Goal: Task Accomplishment & Management: Use online tool/utility

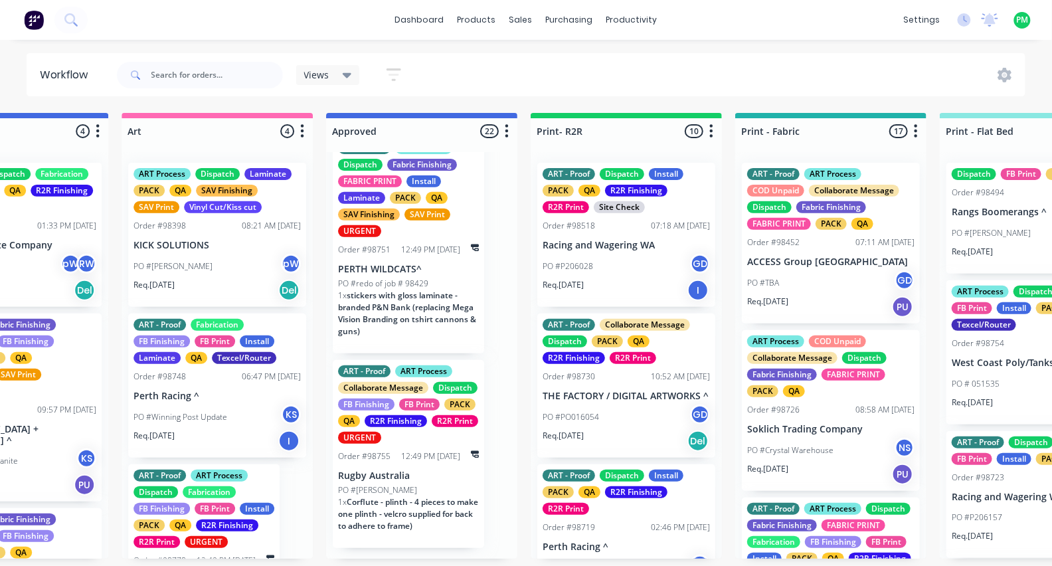
scroll to position [0, 1134]
click at [418, 538] on div "1 x Corflute - plinth - 4 pieces to make one plinth - velcro supplied for back …" at bounding box center [408, 519] width 141 height 46
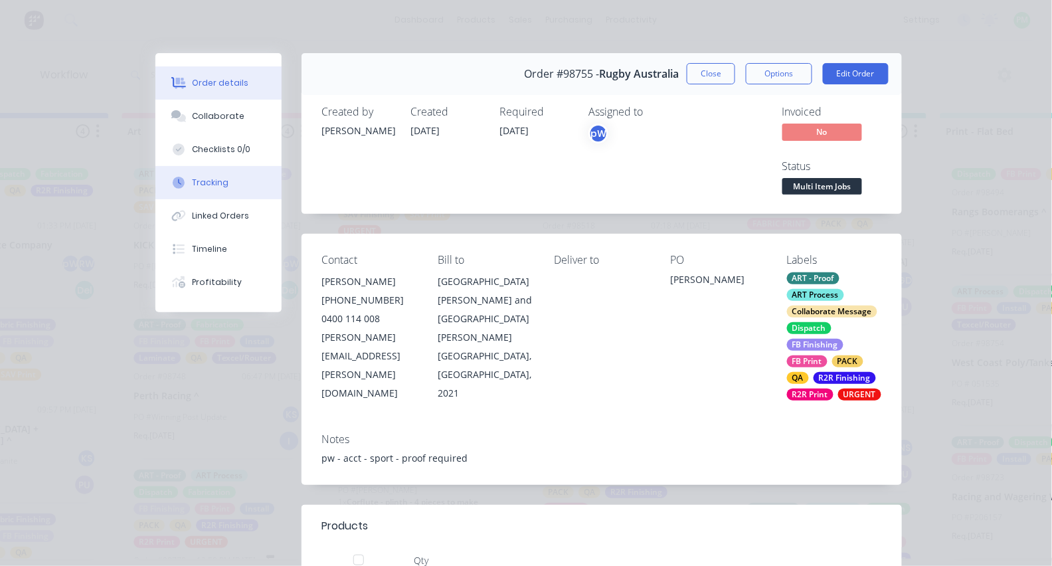
click at [202, 189] on div "Tracking" at bounding box center [211, 183] width 37 height 12
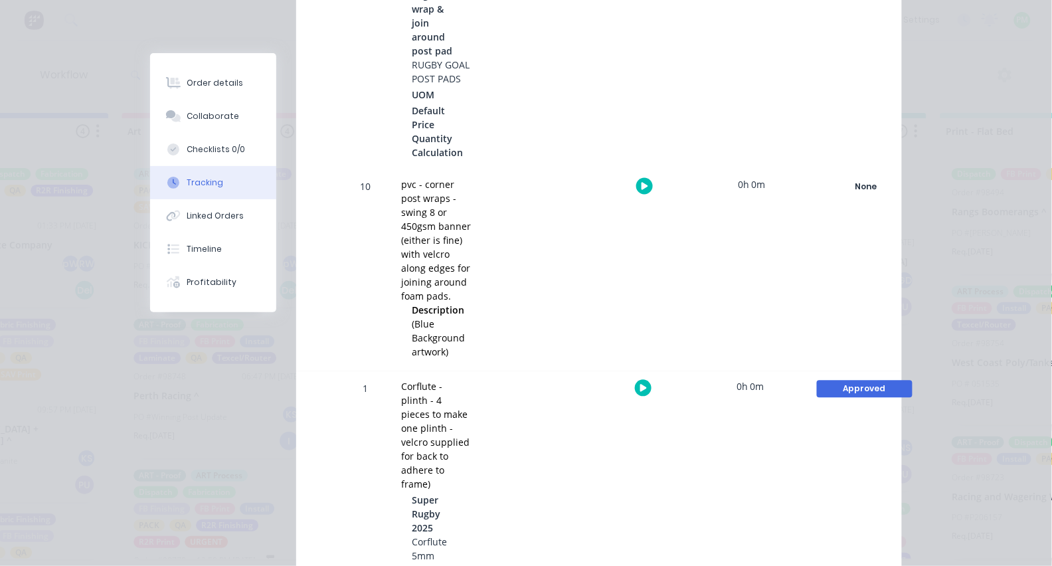
scroll to position [609, 0]
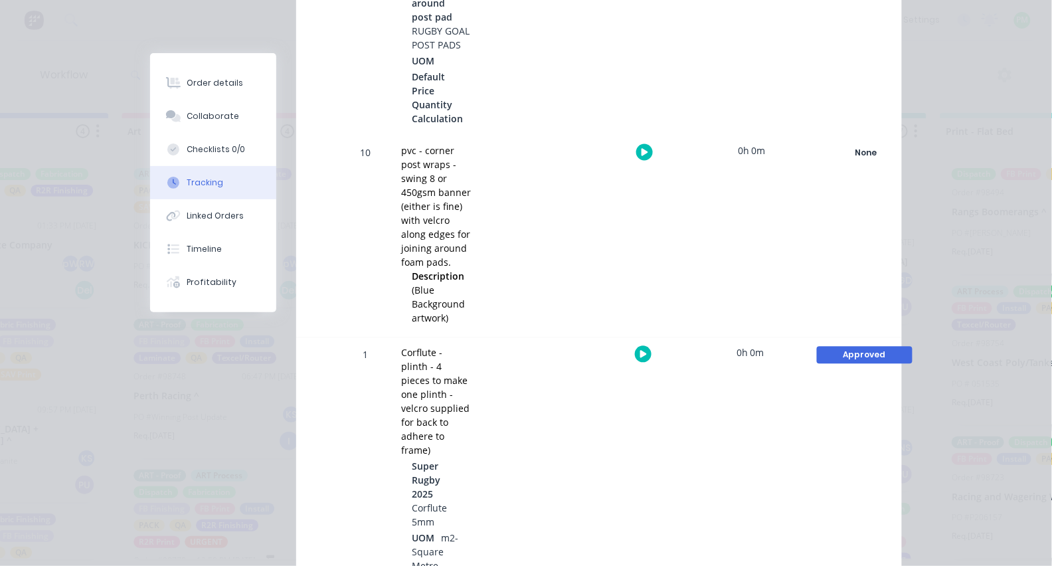
click at [636, 356] on button "button" at bounding box center [643, 354] width 17 height 17
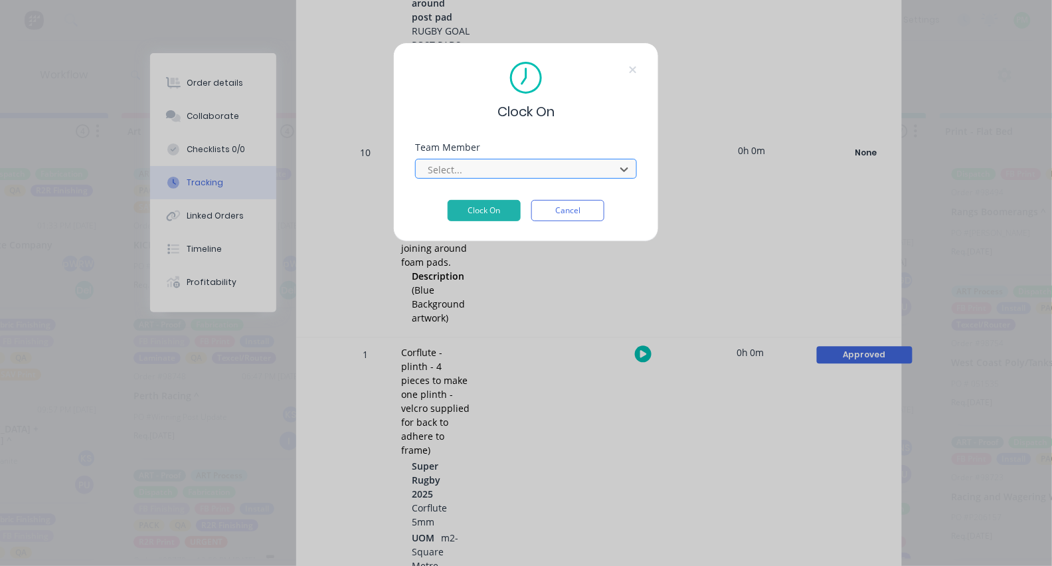
click at [536, 177] on div at bounding box center [517, 169] width 182 height 17
click at [592, 215] on button "Cancel" at bounding box center [567, 210] width 73 height 21
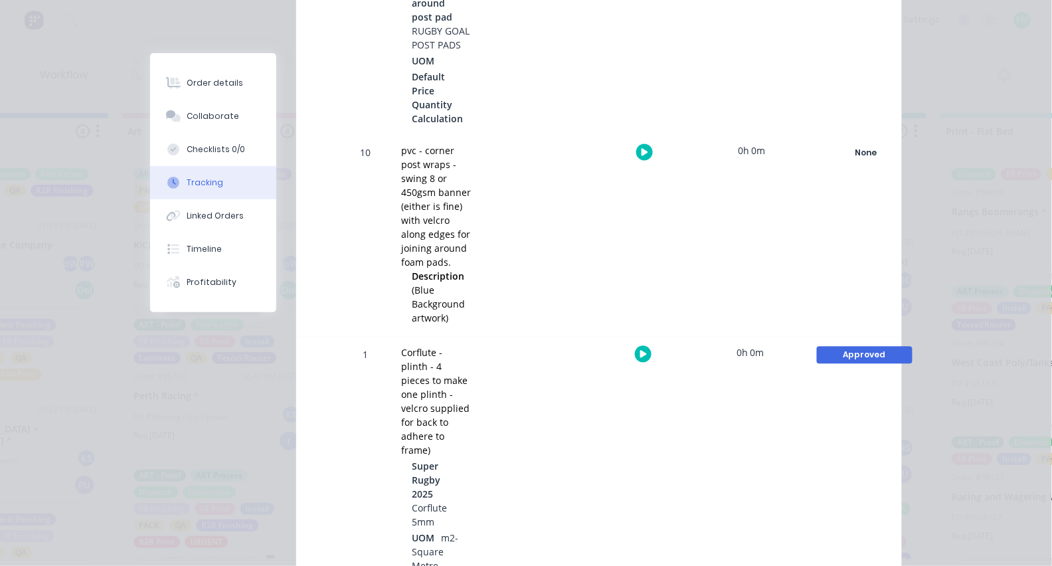
click at [838, 347] on div "Approved" at bounding box center [865, 355] width 96 height 17
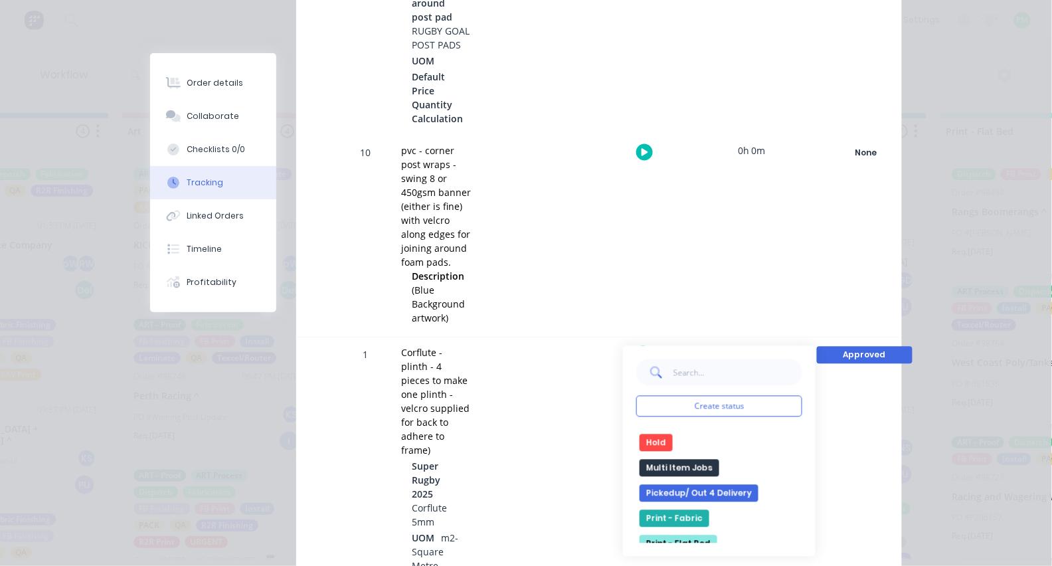
scroll to position [272, 0]
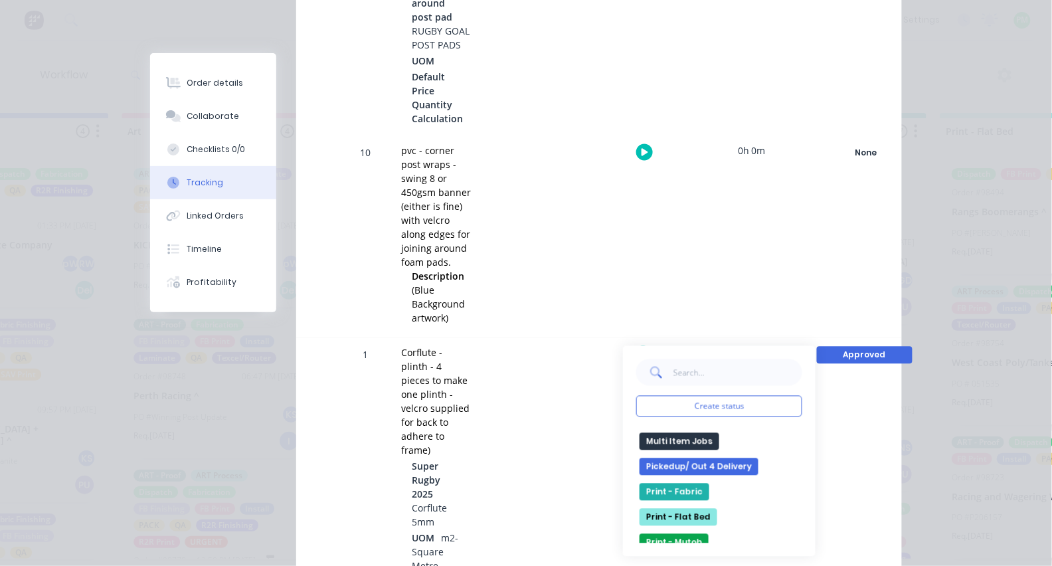
click at [680, 514] on button "Print - Flat Bed" at bounding box center [678, 517] width 78 height 17
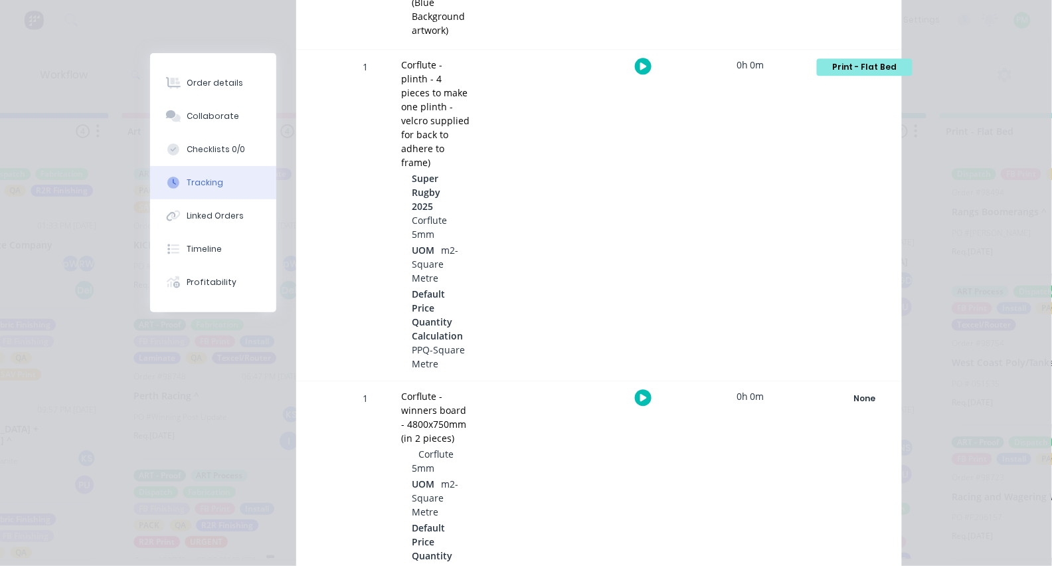
scroll to position [900, 0]
click at [641, 392] on icon "button" at bounding box center [643, 395] width 7 height 7
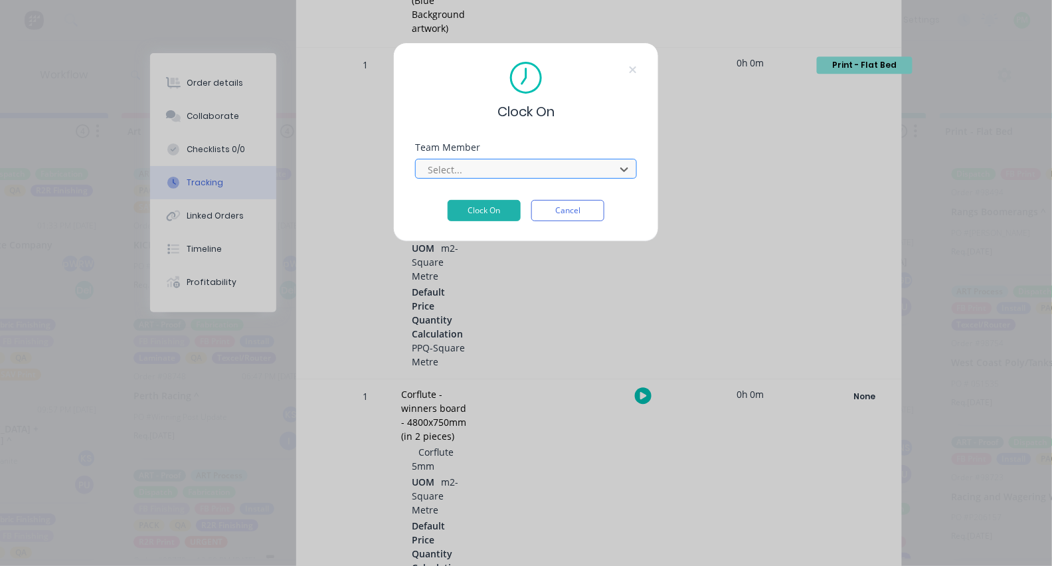
click at [490, 173] on div at bounding box center [517, 169] width 182 height 17
type input "pro"
click at [484, 214] on button "Clock On" at bounding box center [483, 210] width 73 height 21
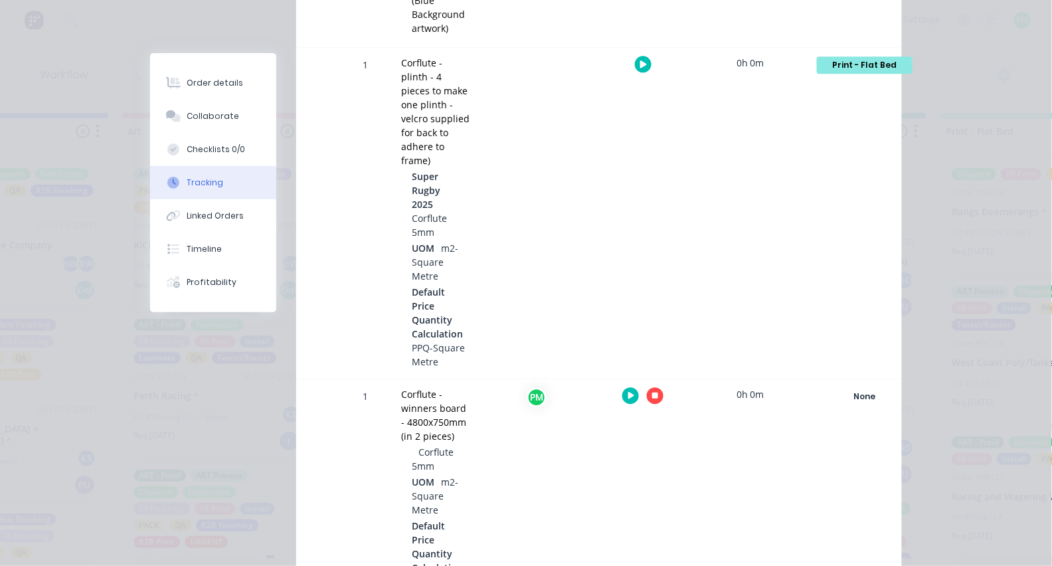
click at [654, 392] on icon "button" at bounding box center [655, 395] width 7 height 7
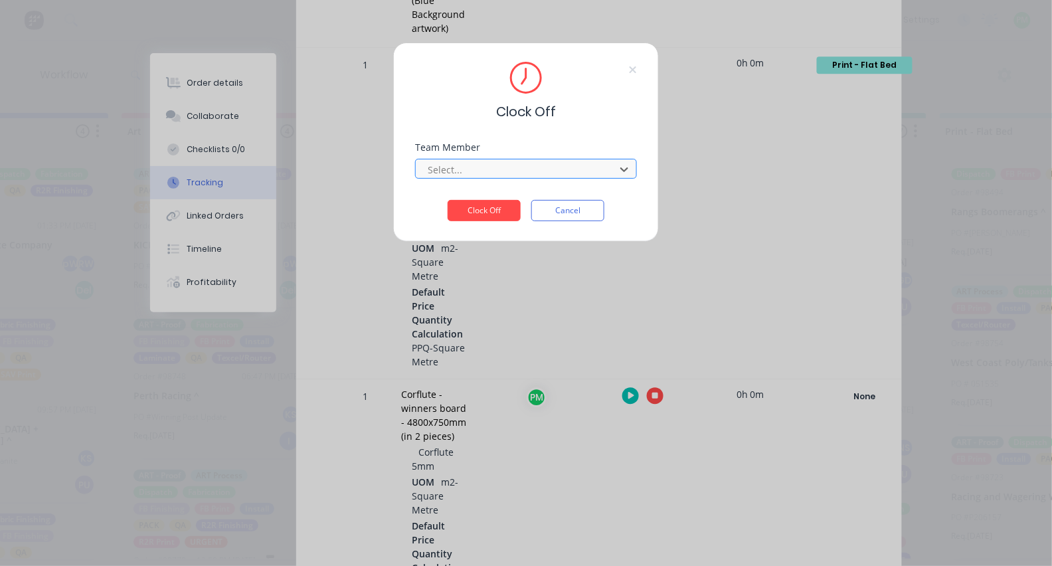
click at [502, 175] on div at bounding box center [517, 169] width 182 height 17
type input "pro"
click at [484, 214] on button "Clock Off" at bounding box center [483, 210] width 73 height 21
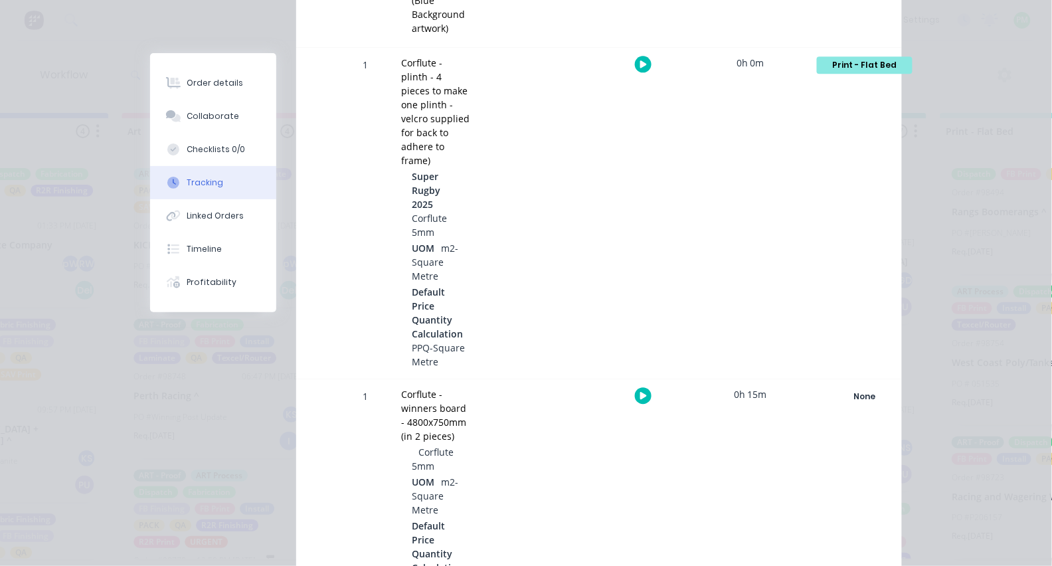
scroll to position [904, 0]
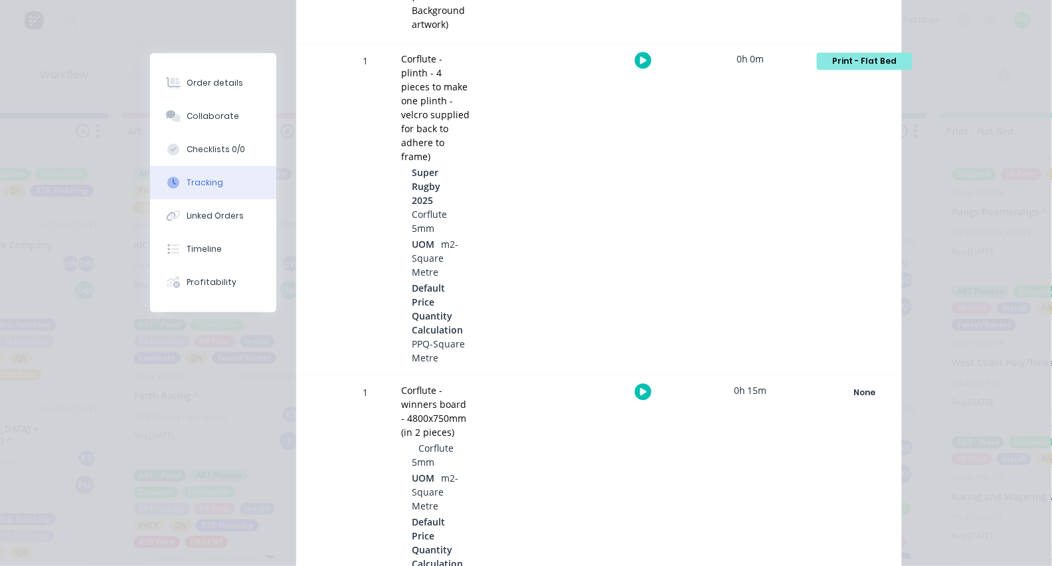
click at [644, 60] on icon "button" at bounding box center [643, 59] width 7 height 7
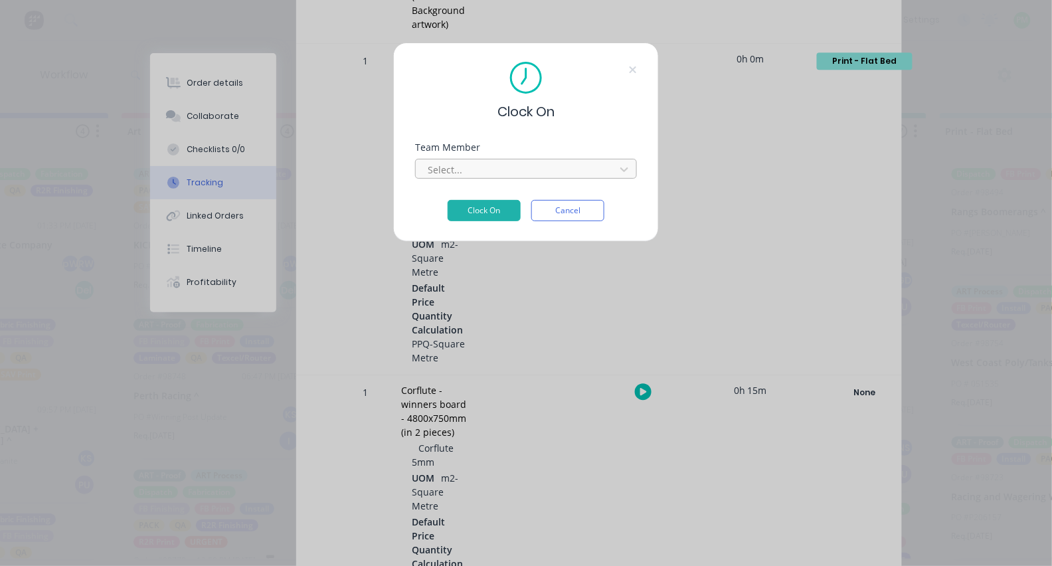
click at [476, 178] on div at bounding box center [517, 169] width 182 height 17
type input "pro"
click at [484, 214] on button "Clock On" at bounding box center [483, 210] width 73 height 21
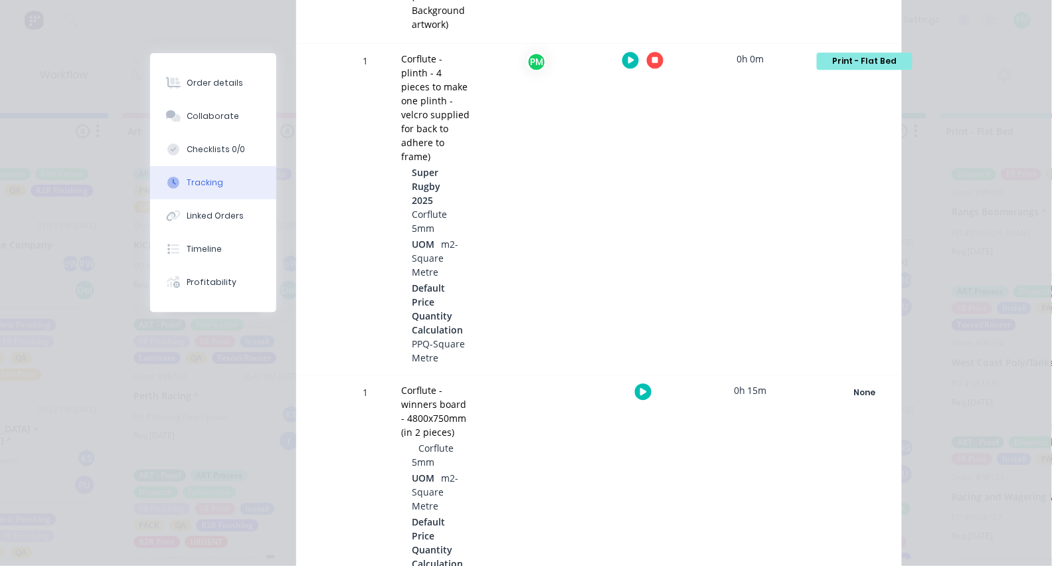
click at [654, 66] on button "button" at bounding box center [655, 60] width 17 height 17
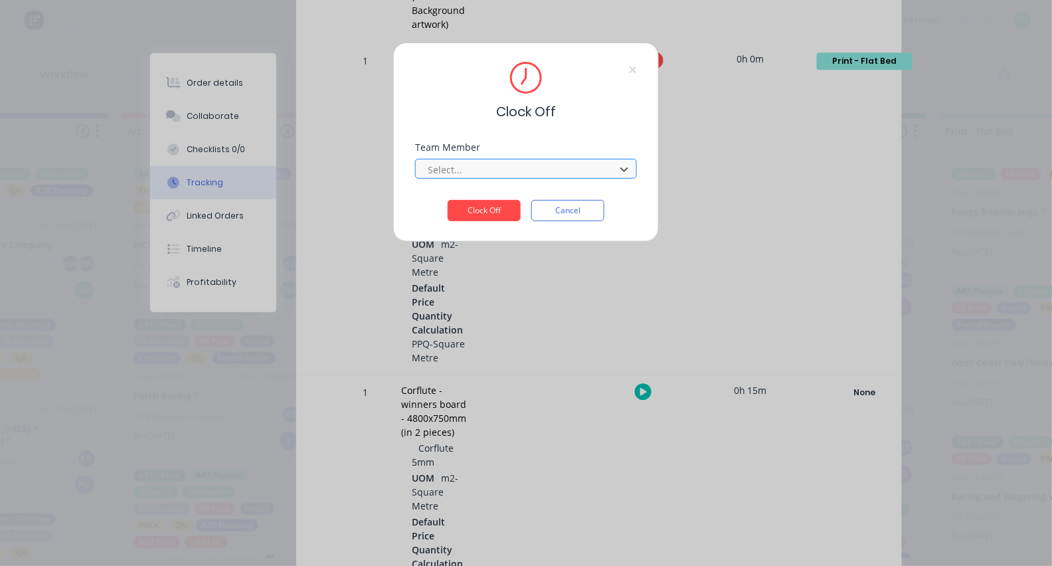
click at [502, 166] on div at bounding box center [517, 169] width 182 height 17
type input "pro"
click at [484, 214] on button "Clock Off" at bounding box center [483, 210] width 73 height 21
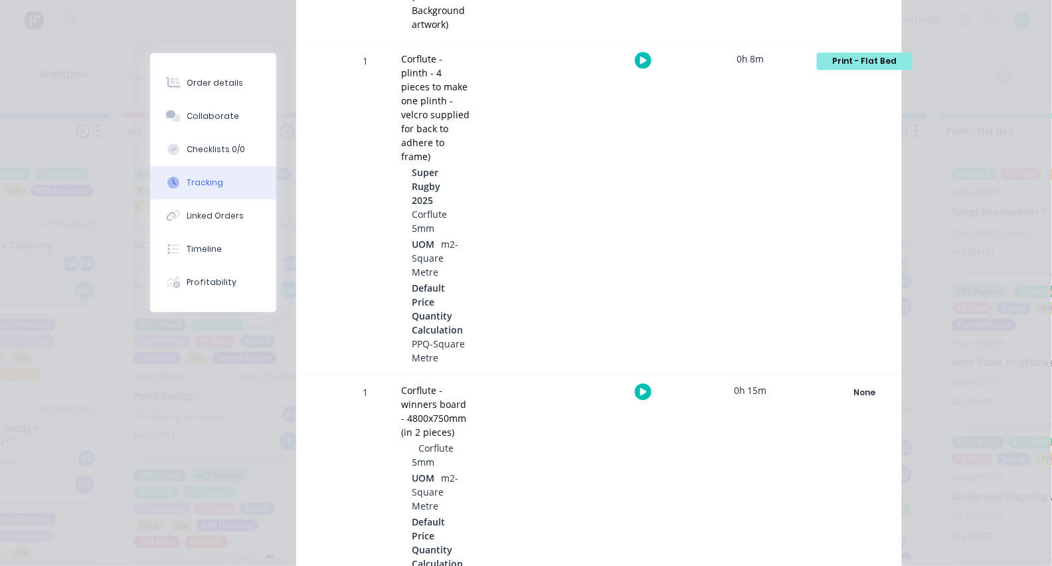
click at [878, 63] on div "Print - Flat Bed" at bounding box center [865, 60] width 96 height 17
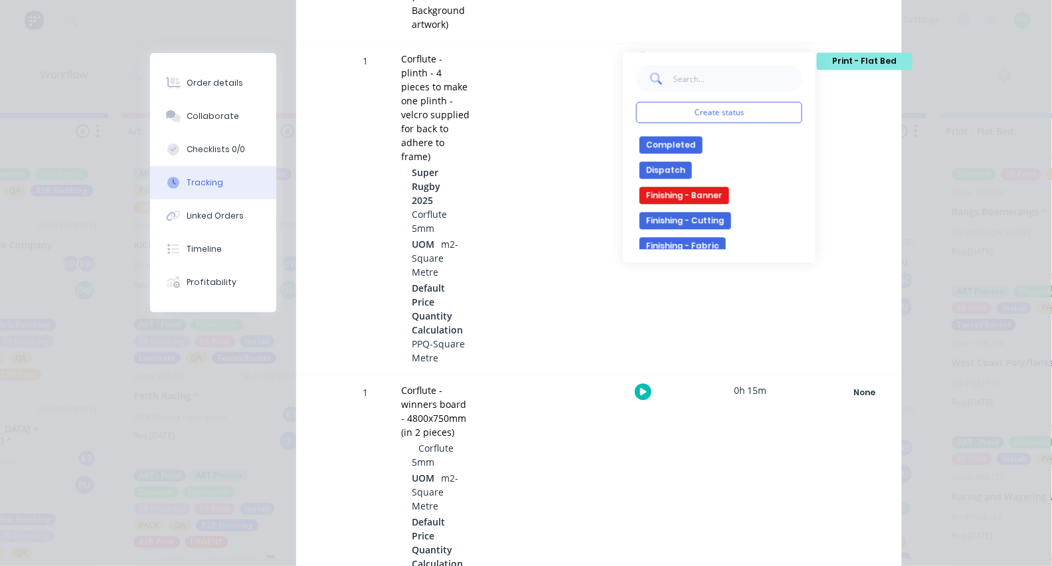
scroll to position [98, 0]
click at [680, 220] on button "Finishing - Cutting" at bounding box center [685, 219] width 92 height 17
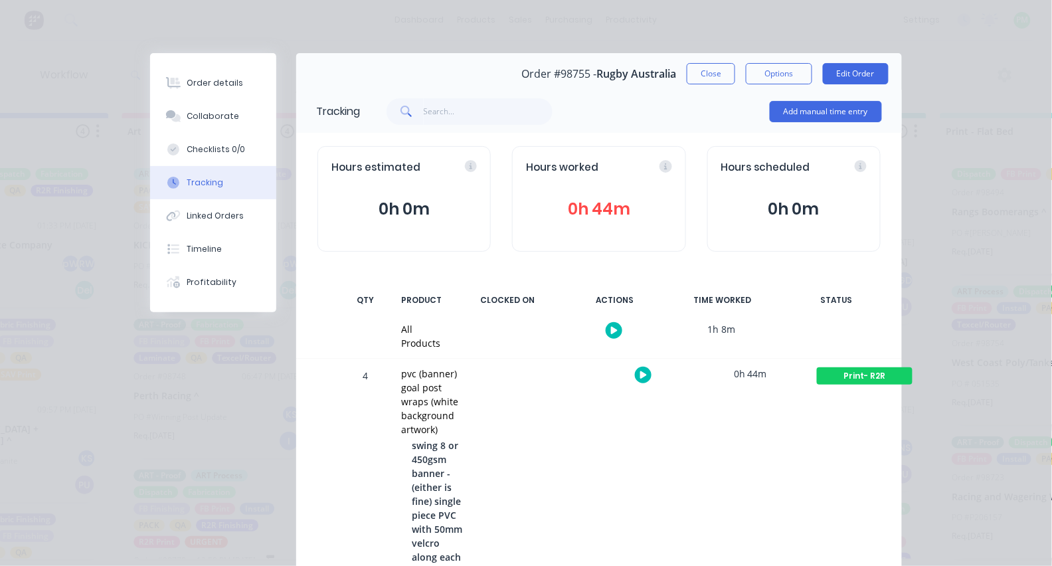
scroll to position [0, 0]
click at [715, 76] on button "Close" at bounding box center [710, 73] width 48 height 21
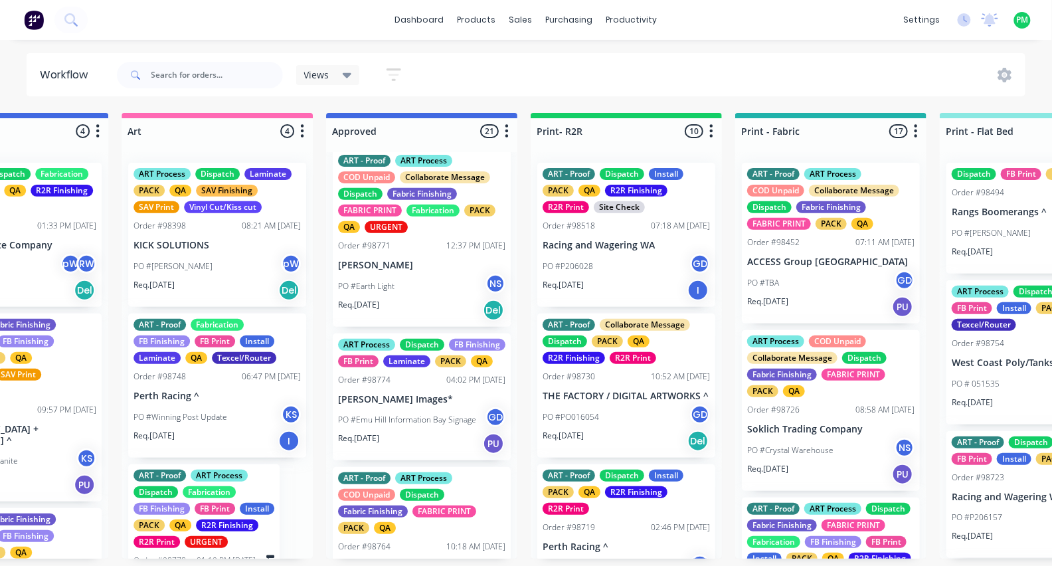
scroll to position [1384, 0]
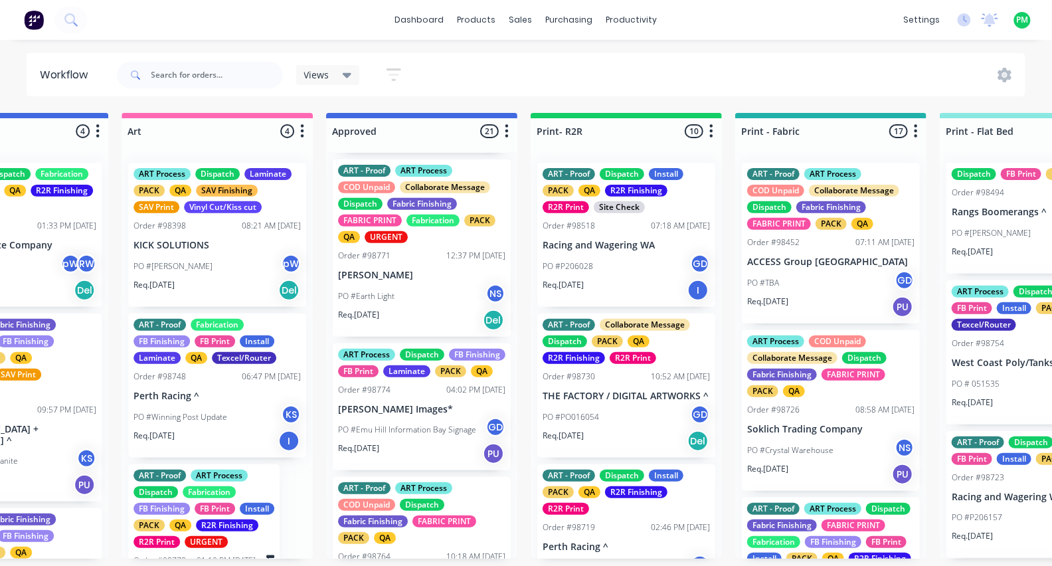
click at [406, 436] on p "PO #Emu Hill Information Bay Signage" at bounding box center [407, 430] width 138 height 12
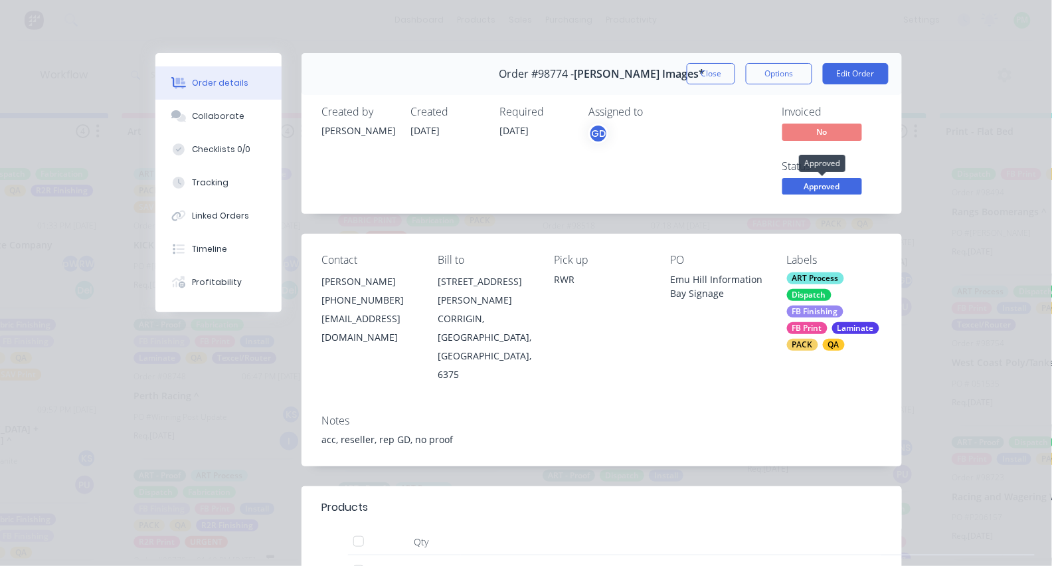
click at [815, 185] on span "Approved" at bounding box center [822, 186] width 80 height 17
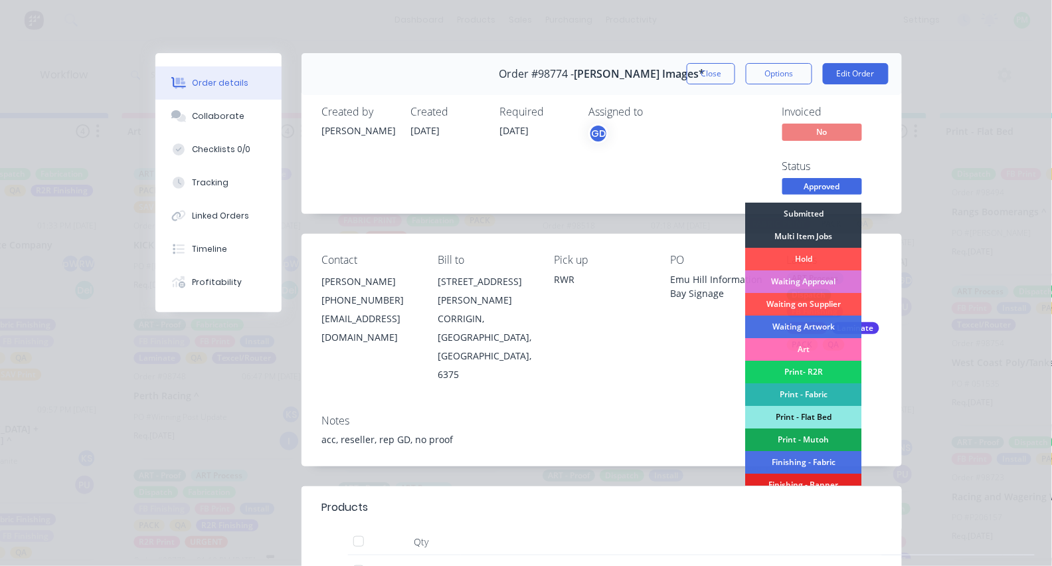
scroll to position [6, 0]
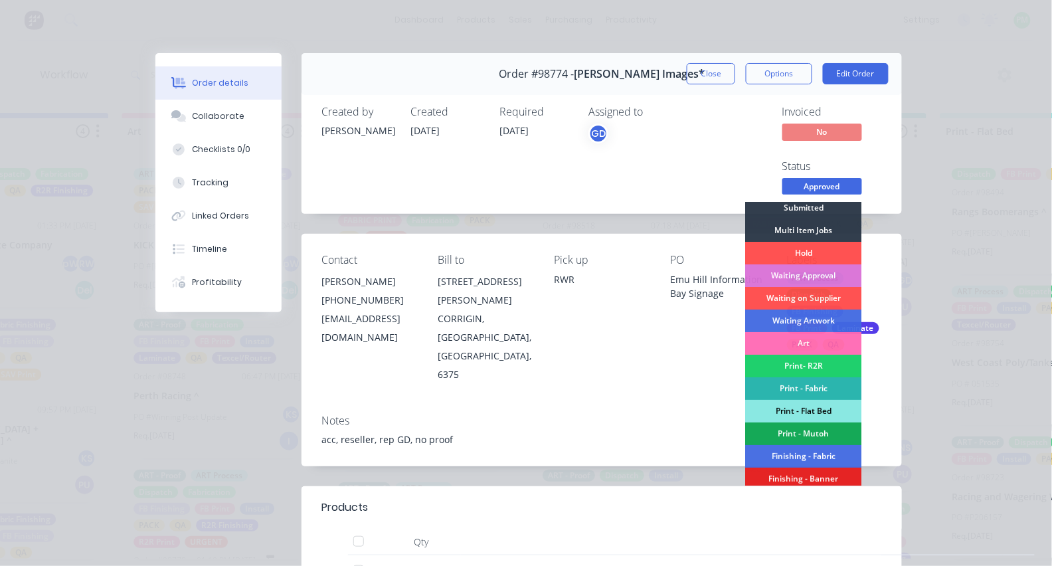
click at [791, 401] on div "Print - Flat Bed" at bounding box center [804, 411] width 116 height 23
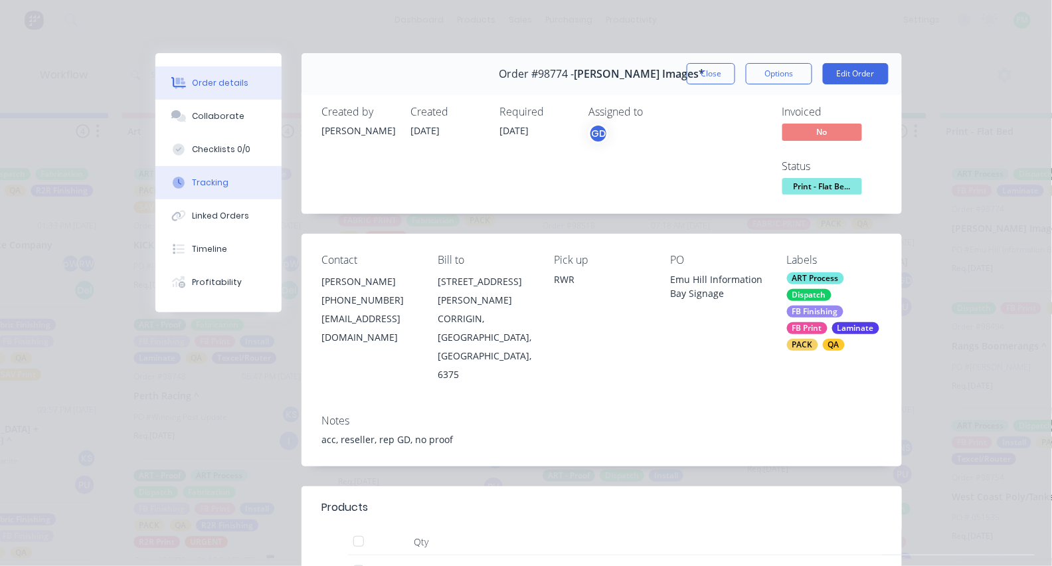
click at [210, 189] on div "Tracking" at bounding box center [211, 183] width 37 height 12
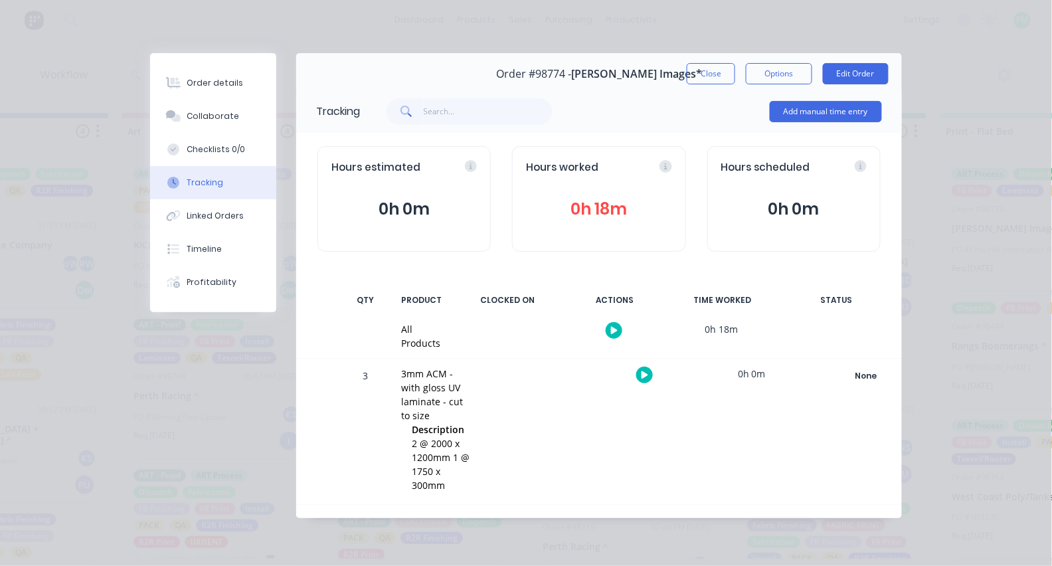
scroll to position [0, 1134]
click at [639, 370] on button "button" at bounding box center [644, 374] width 17 height 17
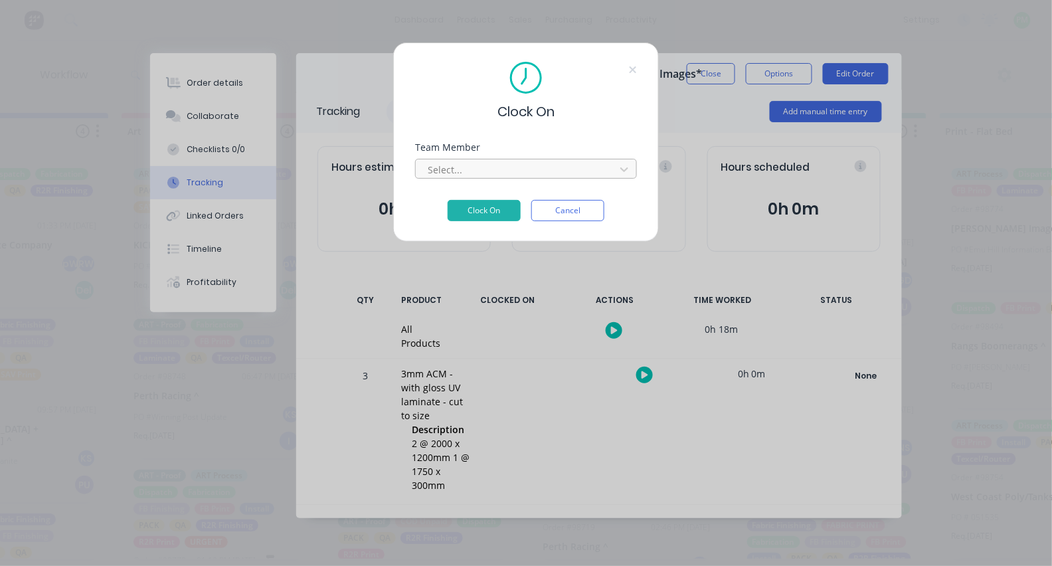
click at [464, 177] on div at bounding box center [517, 169] width 182 height 17
type input "pro"
click at [484, 214] on button "Clock On" at bounding box center [483, 210] width 73 height 21
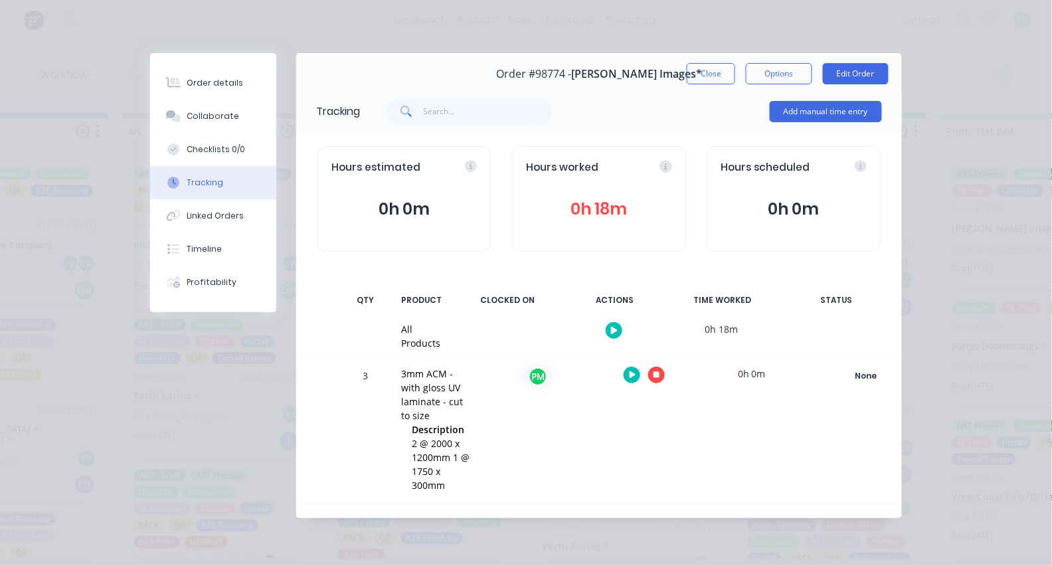
click at [657, 372] on icon "button" at bounding box center [656, 375] width 7 height 7
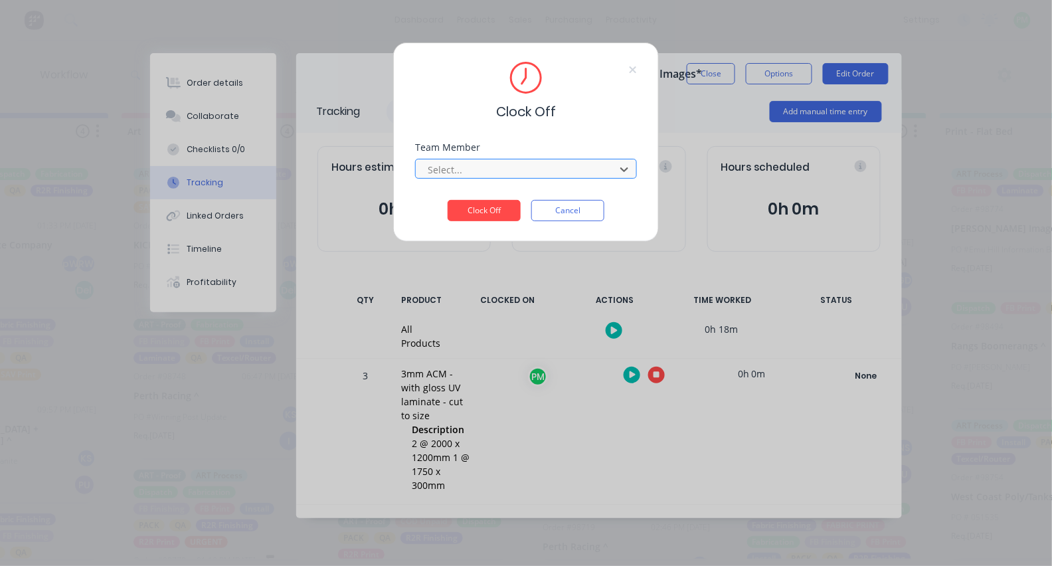
click at [538, 173] on div at bounding box center [517, 169] width 182 height 17
type input "pro"
click at [484, 214] on button "Clock Off" at bounding box center [483, 210] width 73 height 21
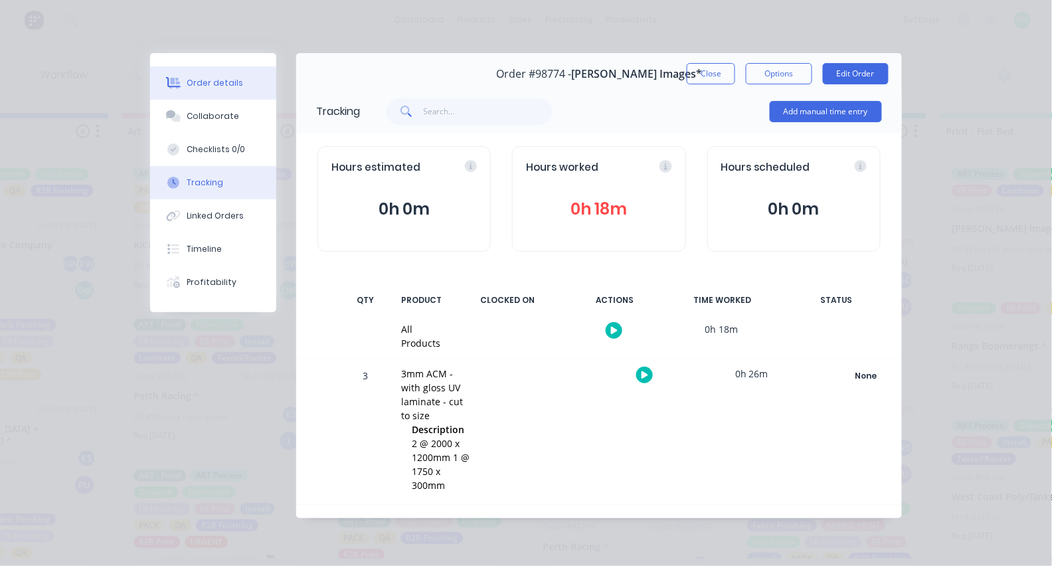
click at [235, 86] on div "Order details" at bounding box center [215, 83] width 56 height 12
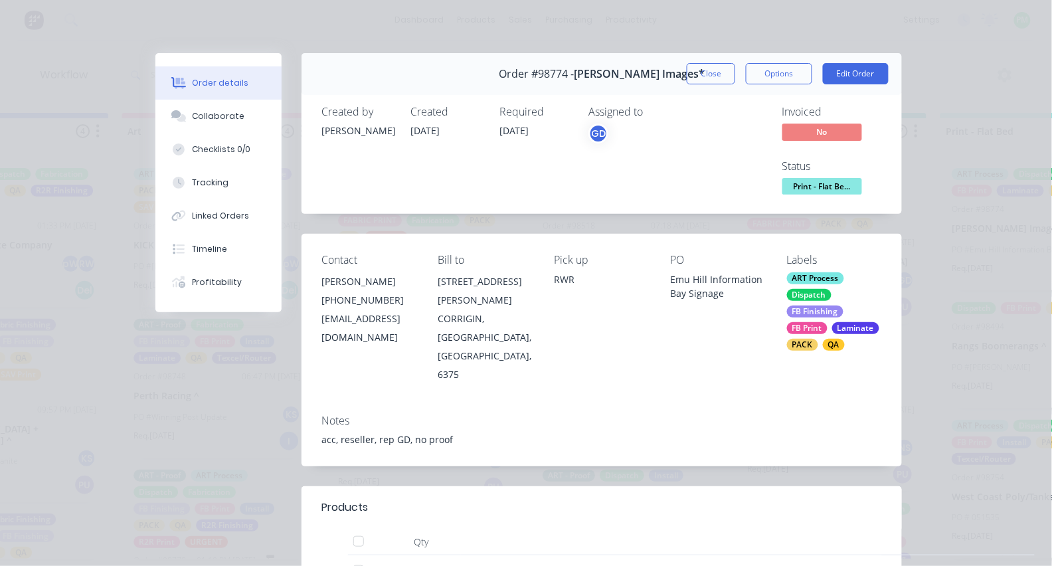
click at [840, 191] on span "Print - Flat Be..." at bounding box center [822, 186] width 80 height 17
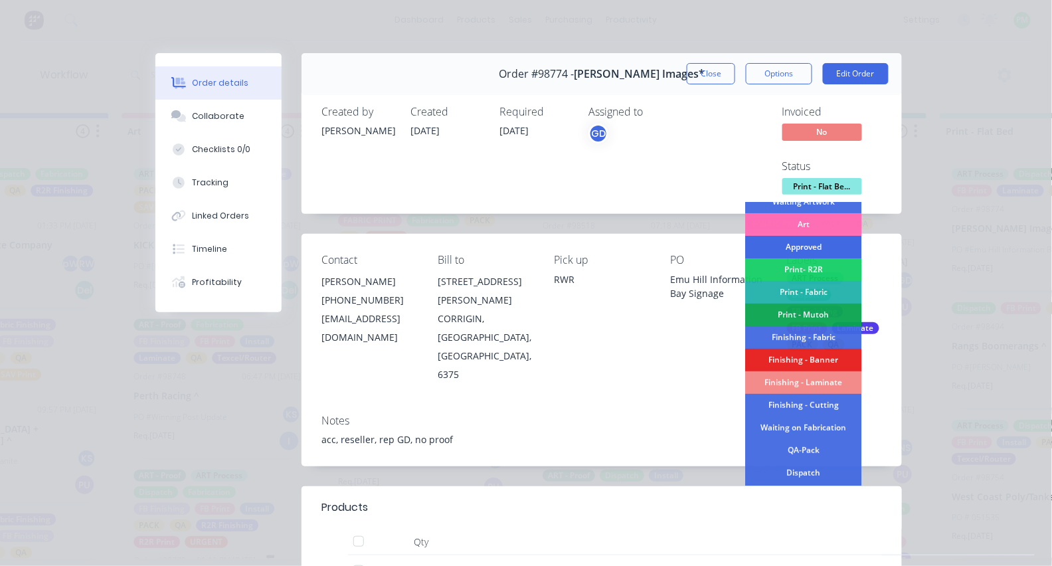
scroll to position [135, 0]
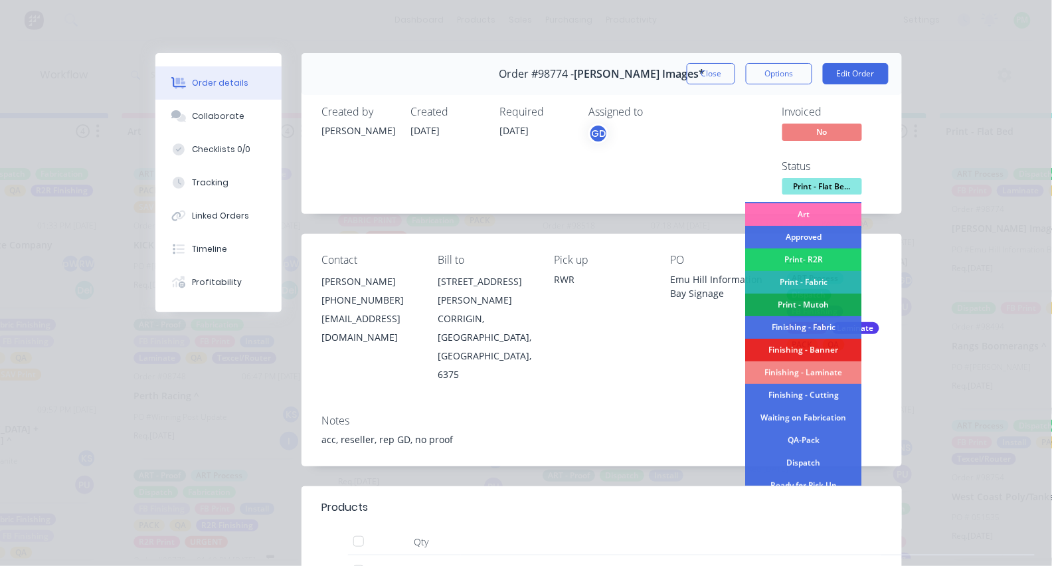
click at [808, 365] on div "Finishing - Laminate" at bounding box center [804, 372] width 116 height 23
